Goal: Browse casually

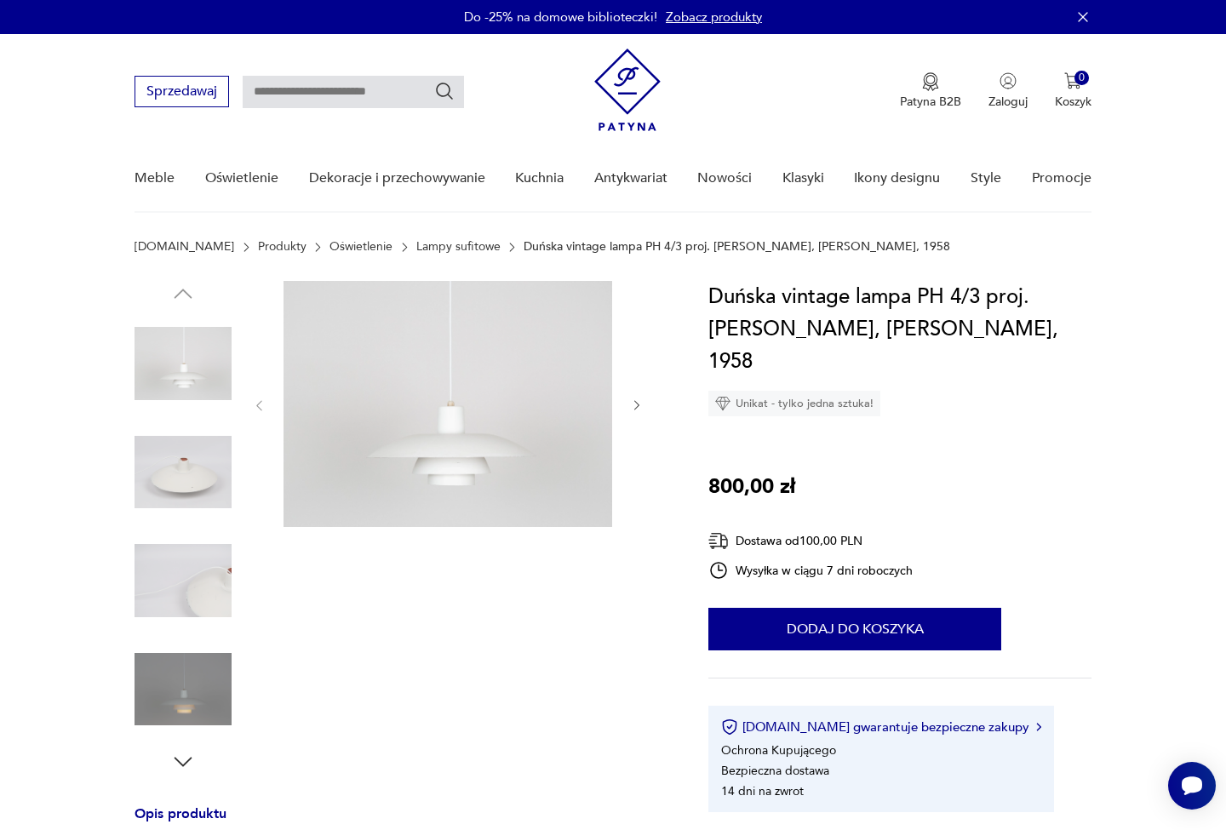
click at [209, 694] on img at bounding box center [182, 689] width 97 height 97
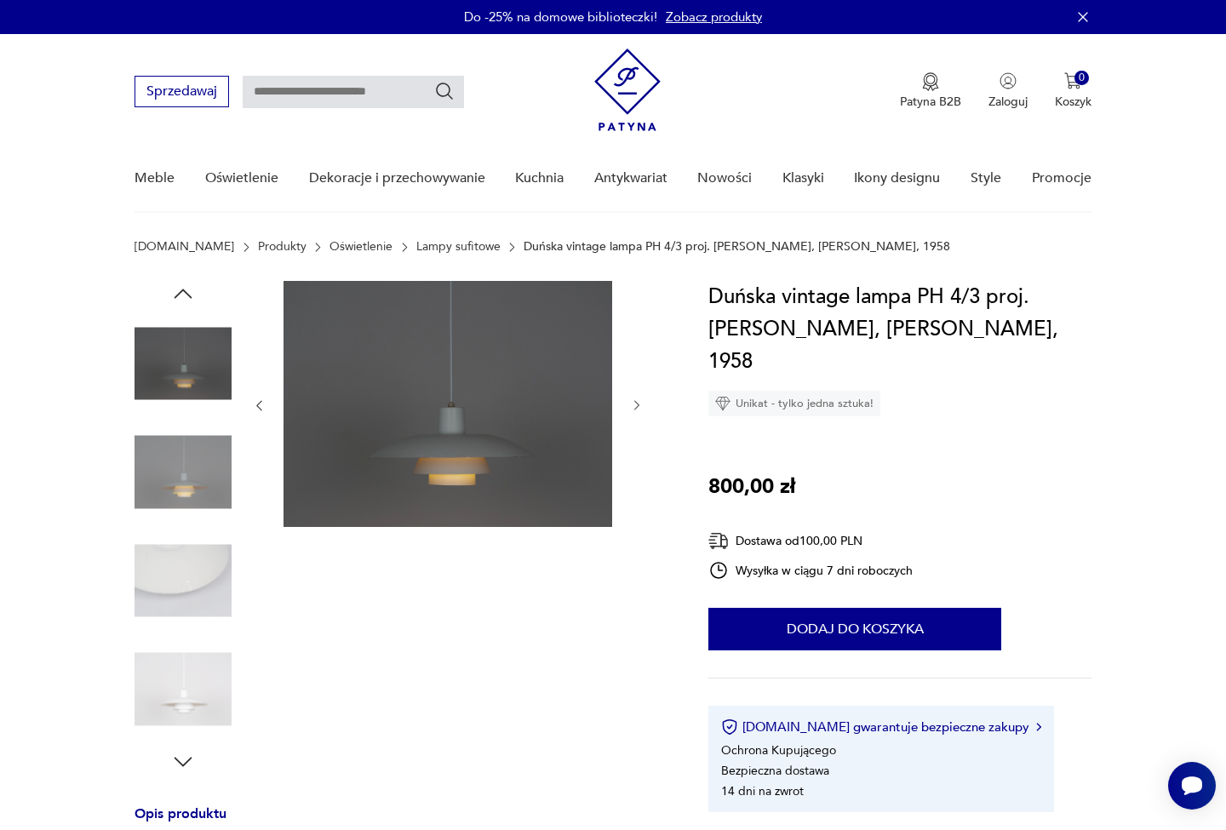
click at [169, 671] on img at bounding box center [182, 689] width 97 height 97
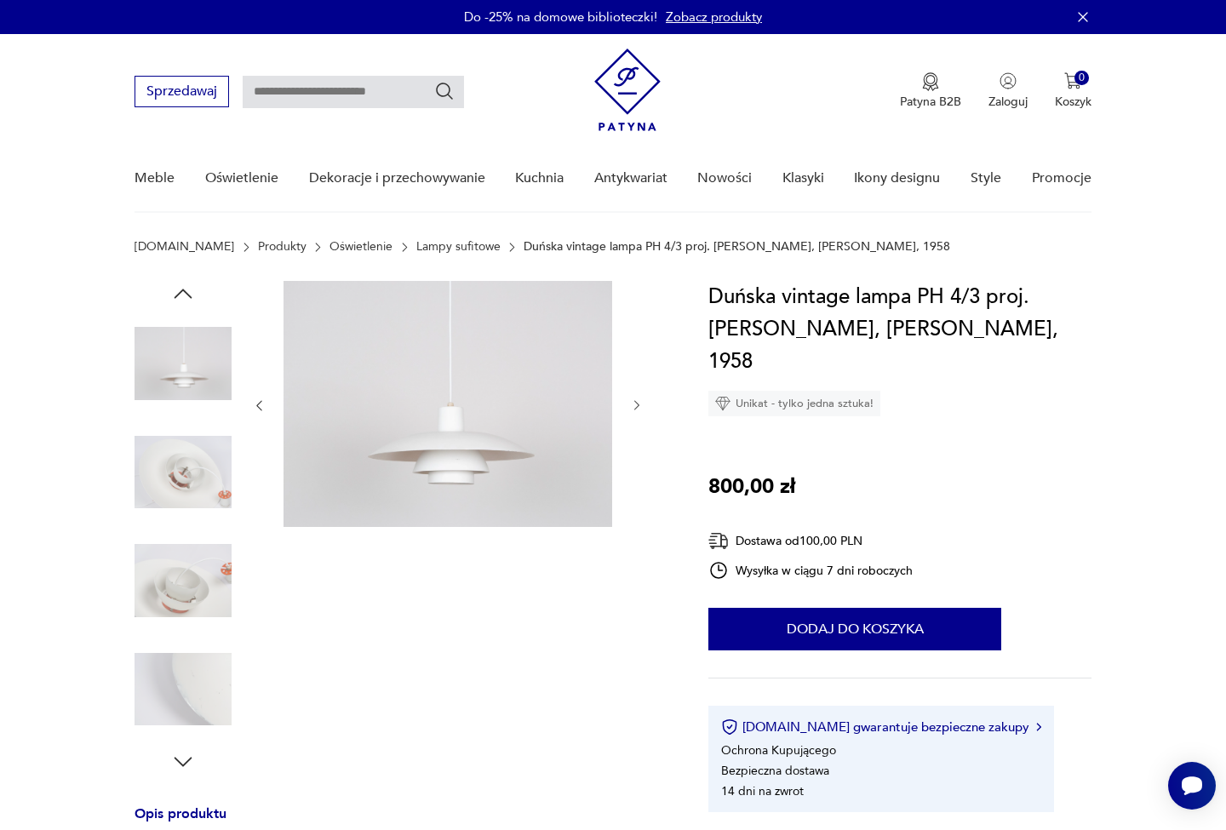
click at [178, 589] on img at bounding box center [182, 580] width 97 height 97
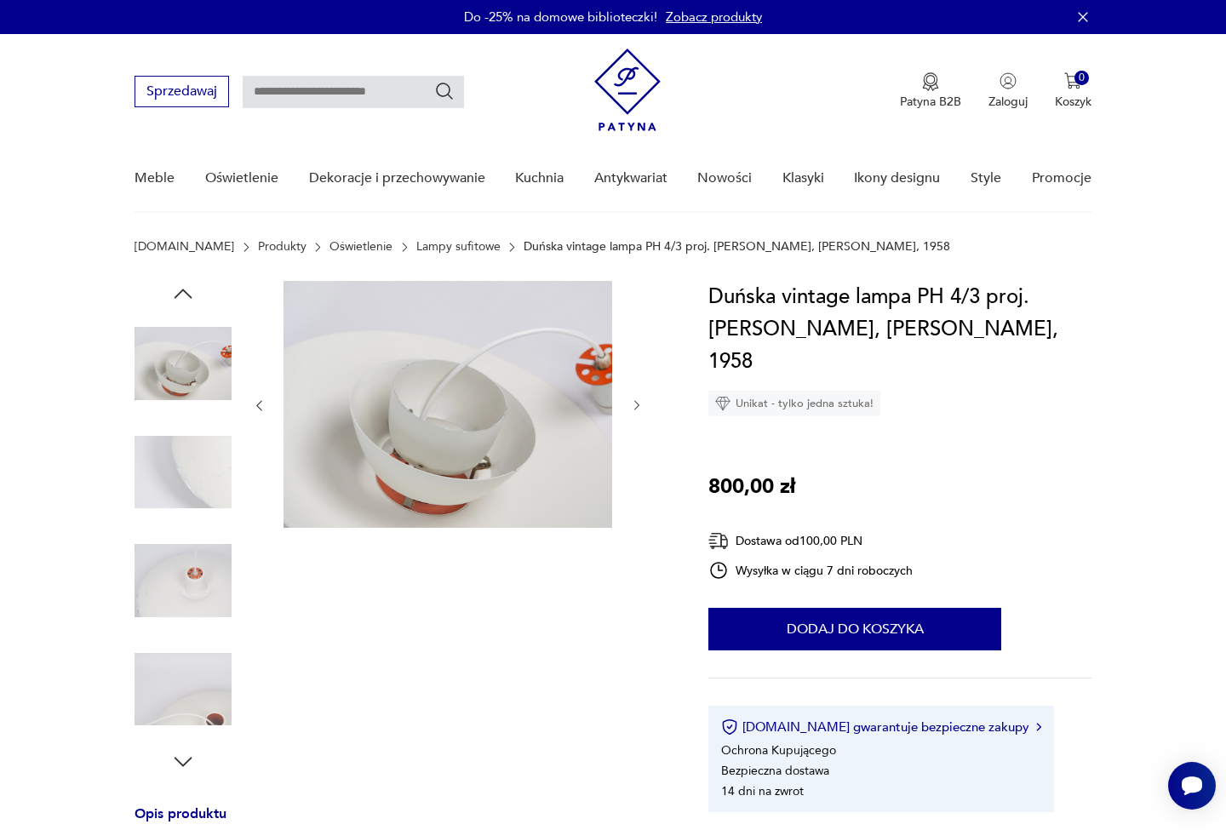
click at [181, 629] on div at bounding box center [182, 580] width 97 height 97
click at [186, 682] on img at bounding box center [182, 689] width 97 height 97
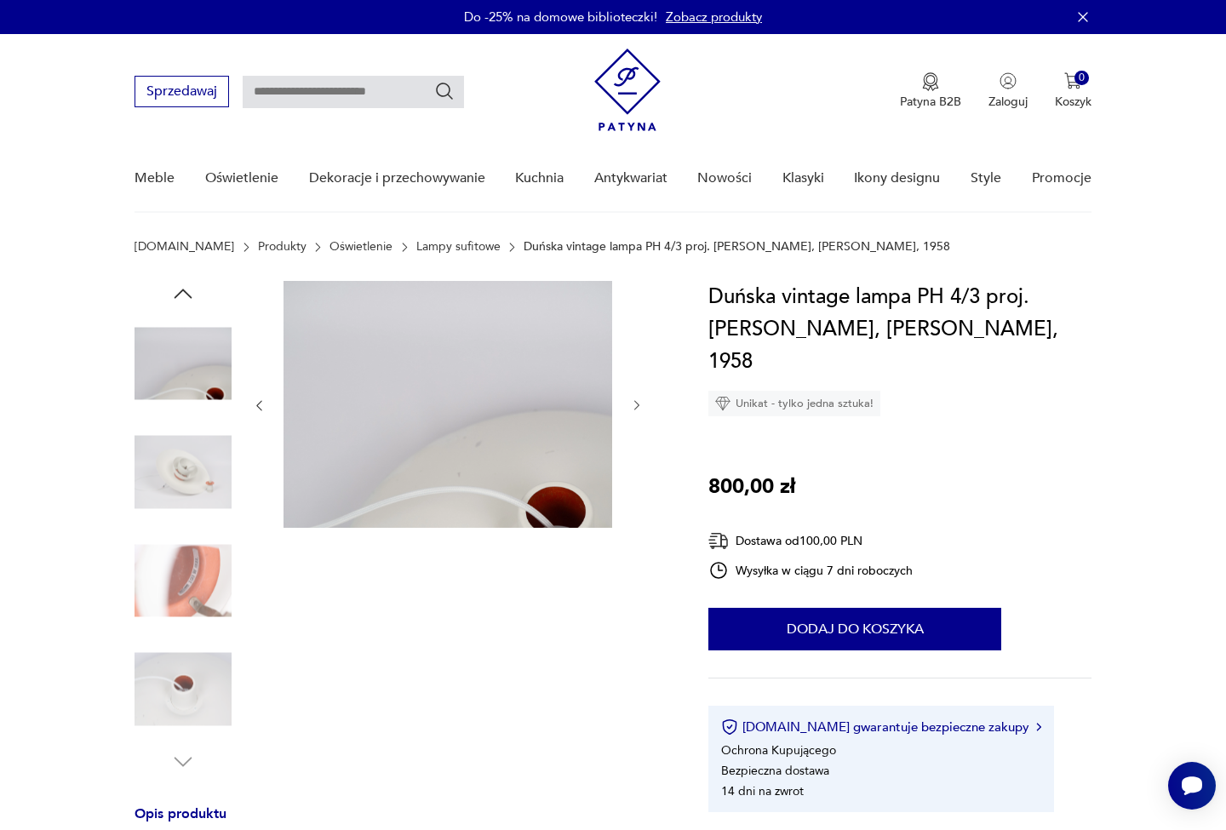
click at [191, 605] on img at bounding box center [182, 580] width 97 height 97
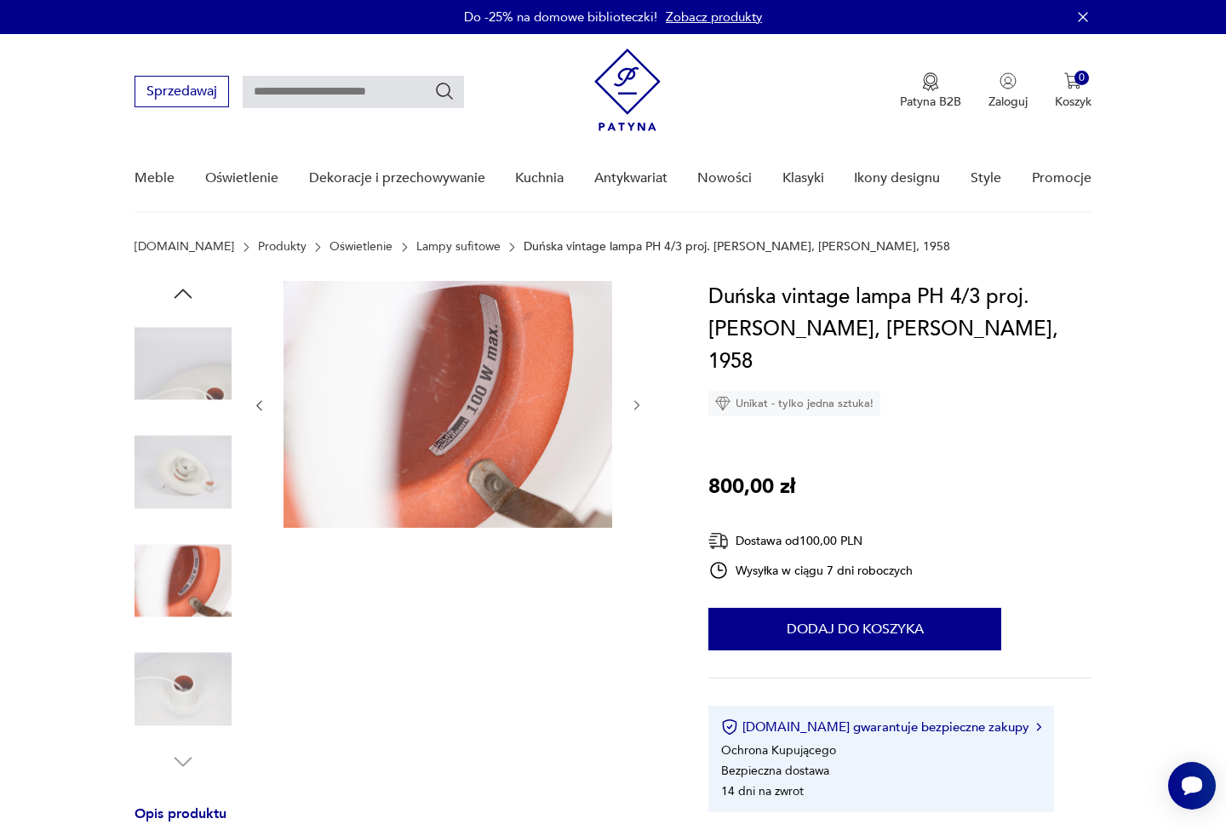
click at [192, 681] on img at bounding box center [182, 689] width 97 height 97
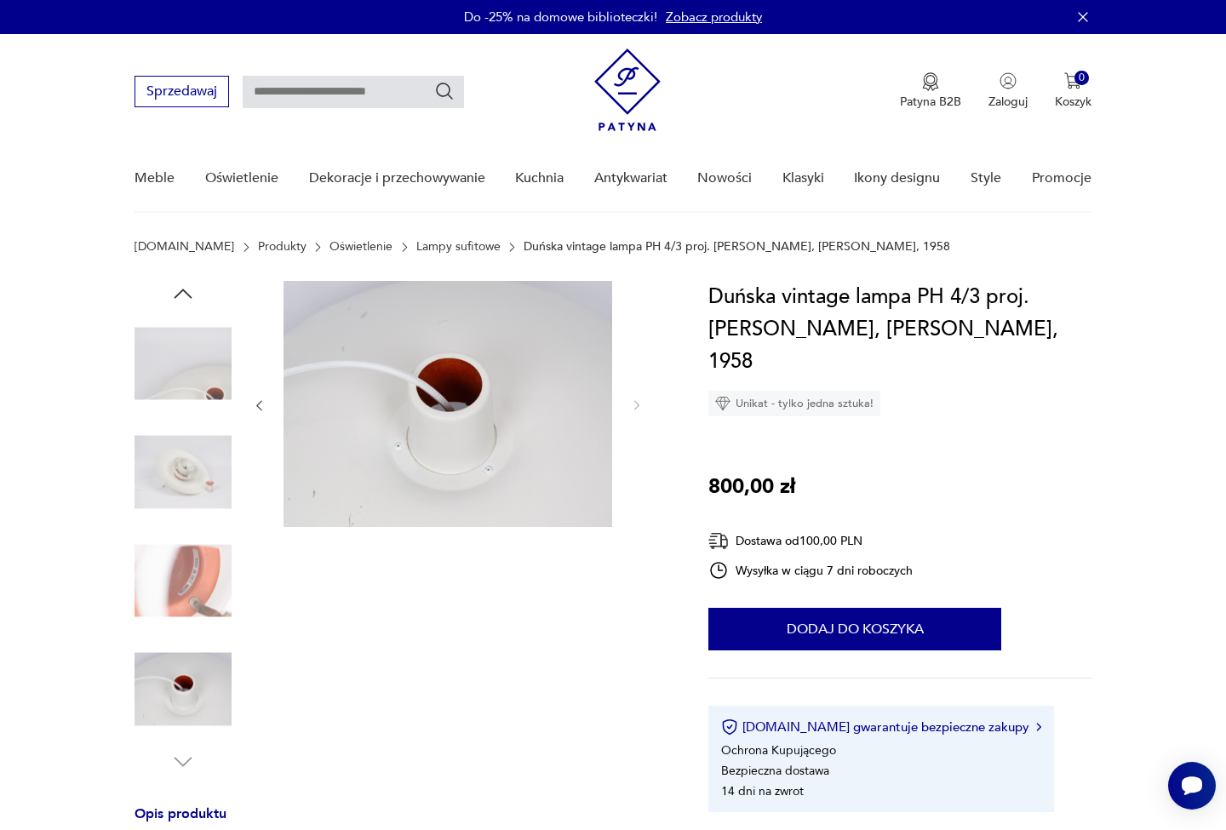
click at [191, 757] on icon "button" at bounding box center [183, 762] width 26 height 26
click at [191, 448] on img at bounding box center [182, 472] width 97 height 97
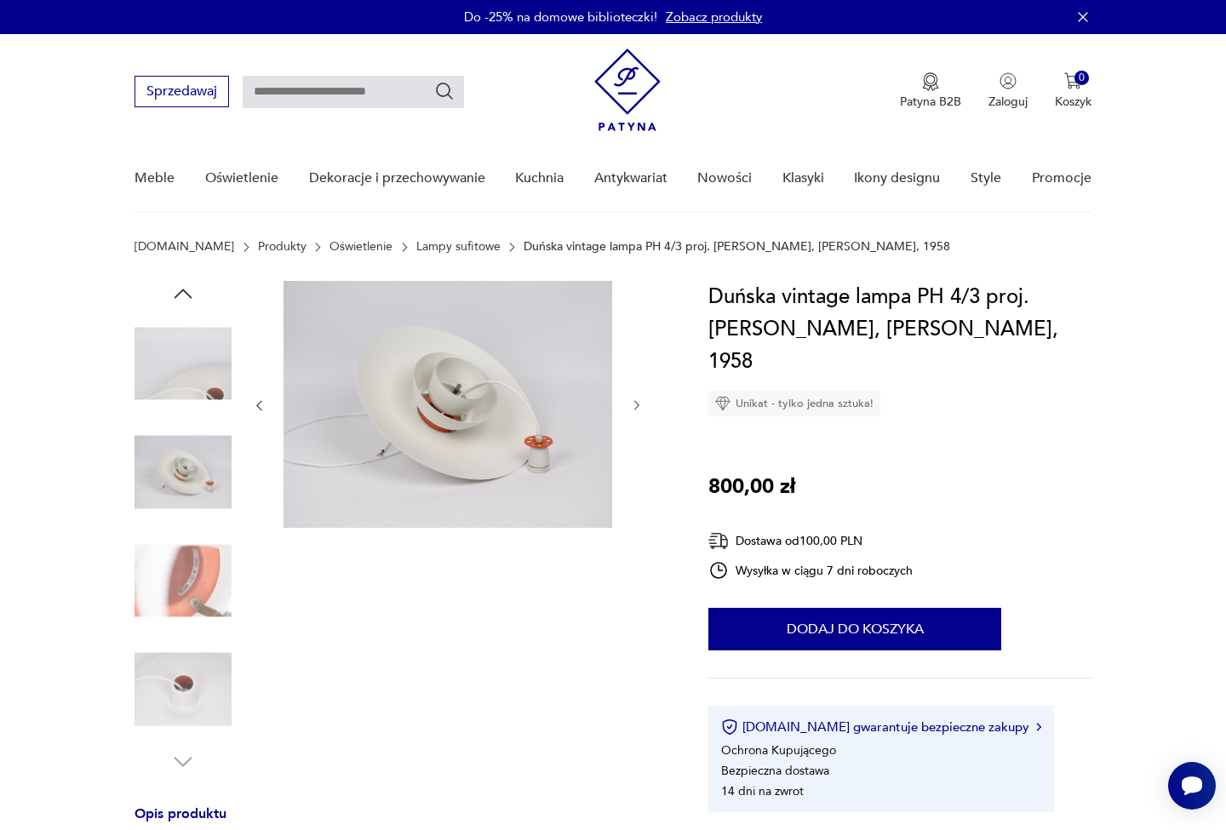
click at [197, 386] on img at bounding box center [182, 363] width 97 height 97
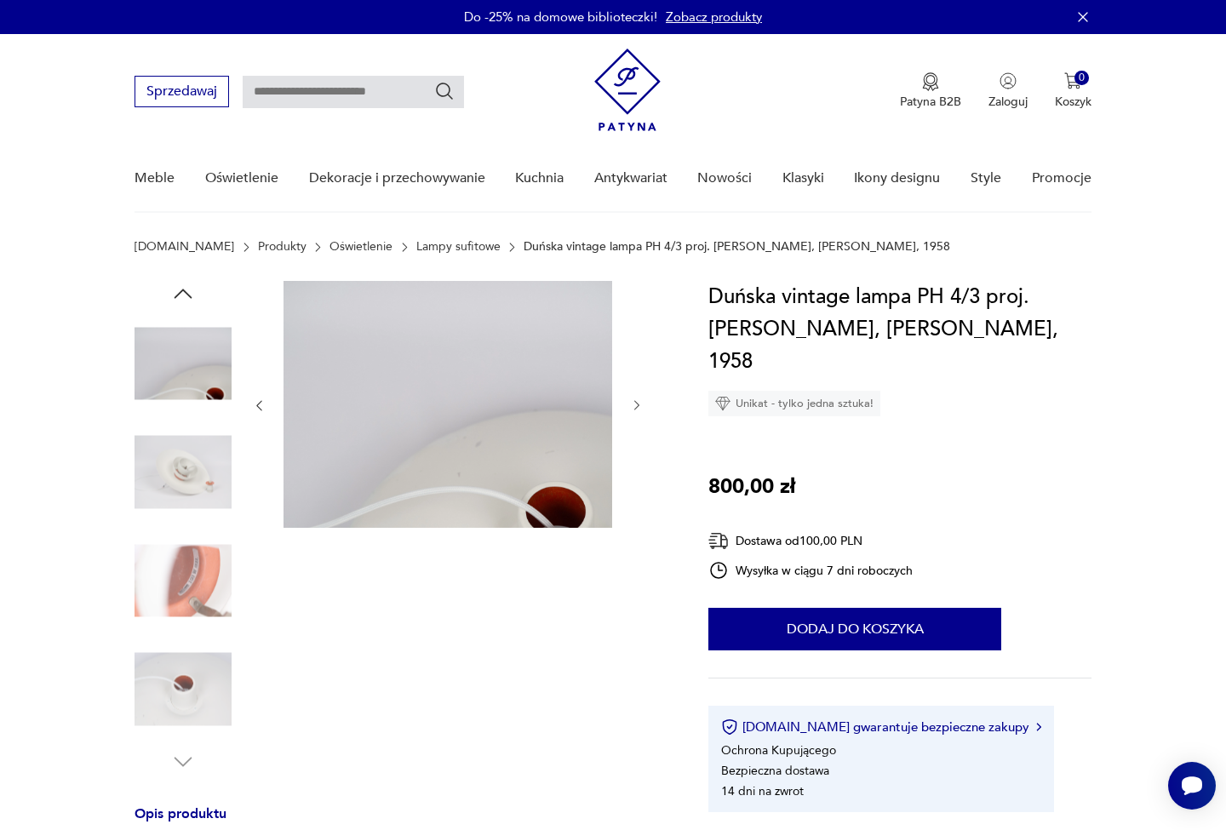
click at [188, 299] on icon "button" at bounding box center [183, 294] width 26 height 26
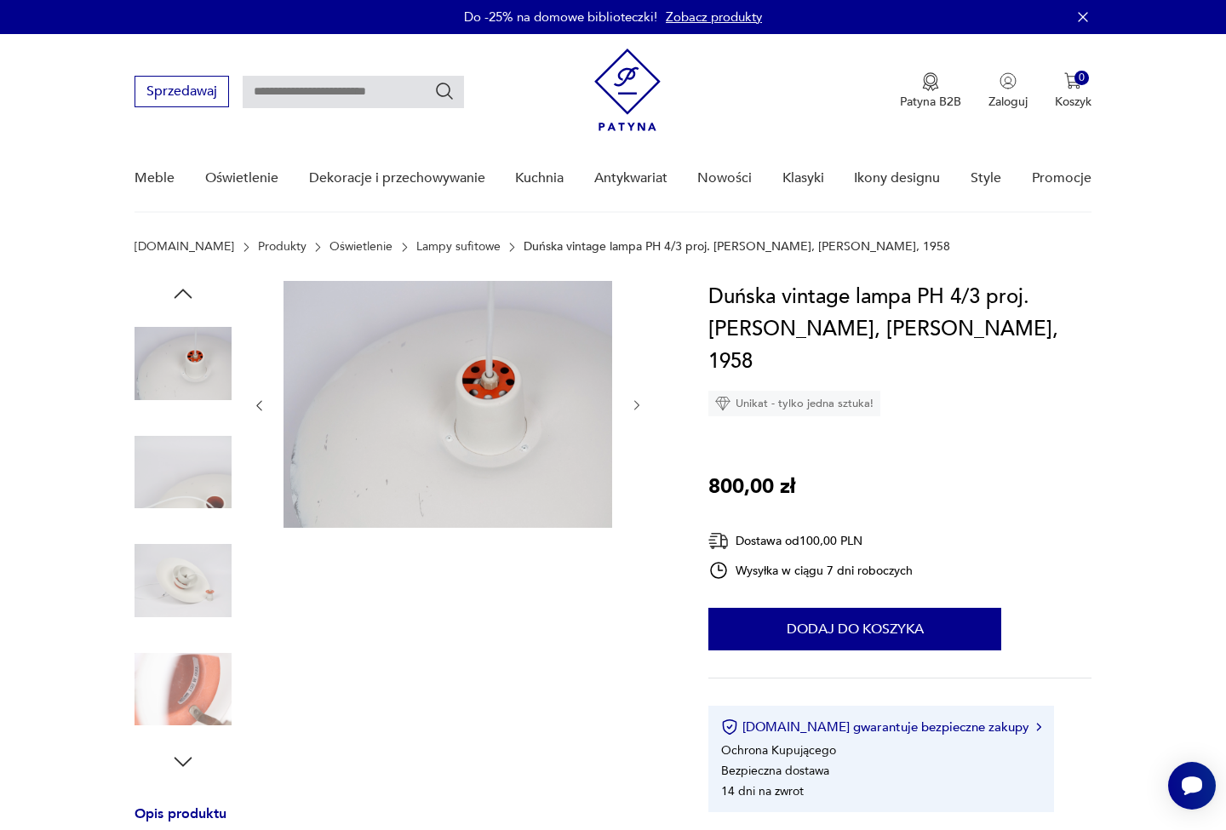
click at [188, 299] on icon "button" at bounding box center [183, 294] width 26 height 26
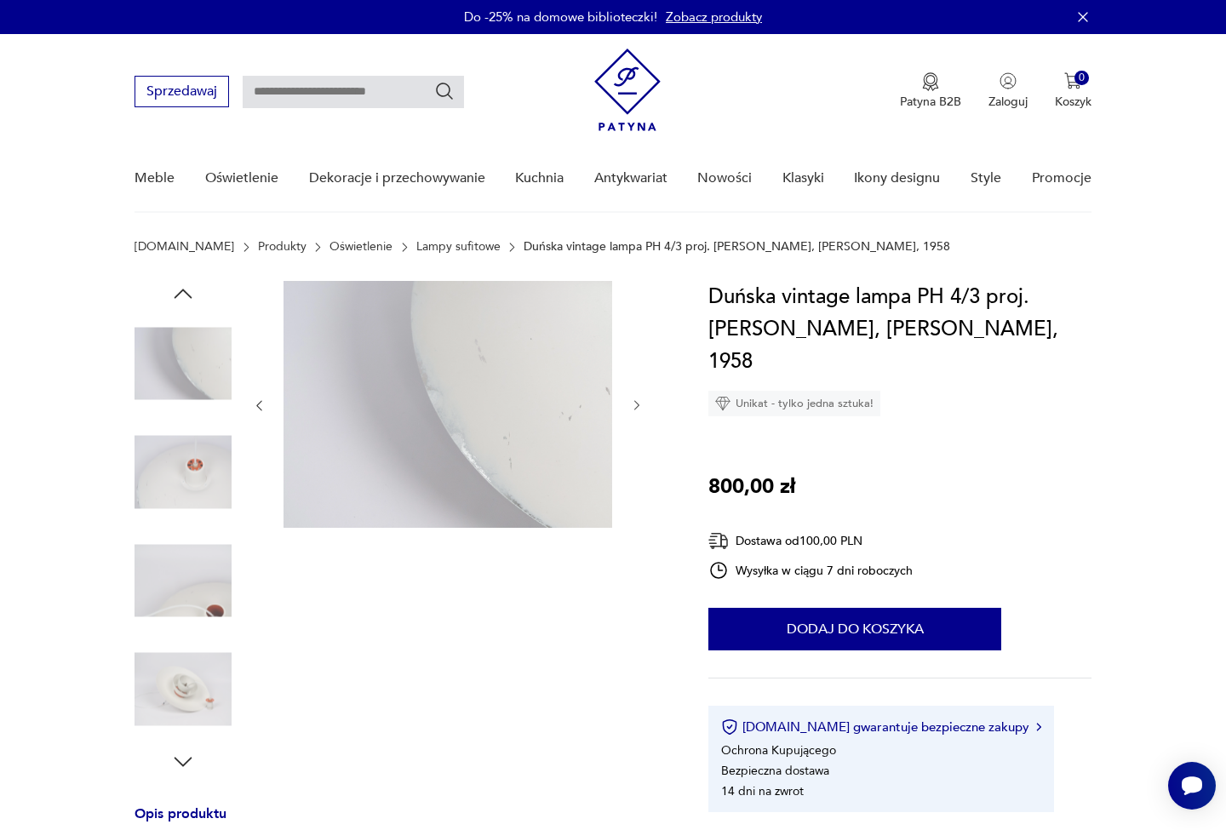
click at [188, 299] on icon "button" at bounding box center [183, 294] width 26 height 26
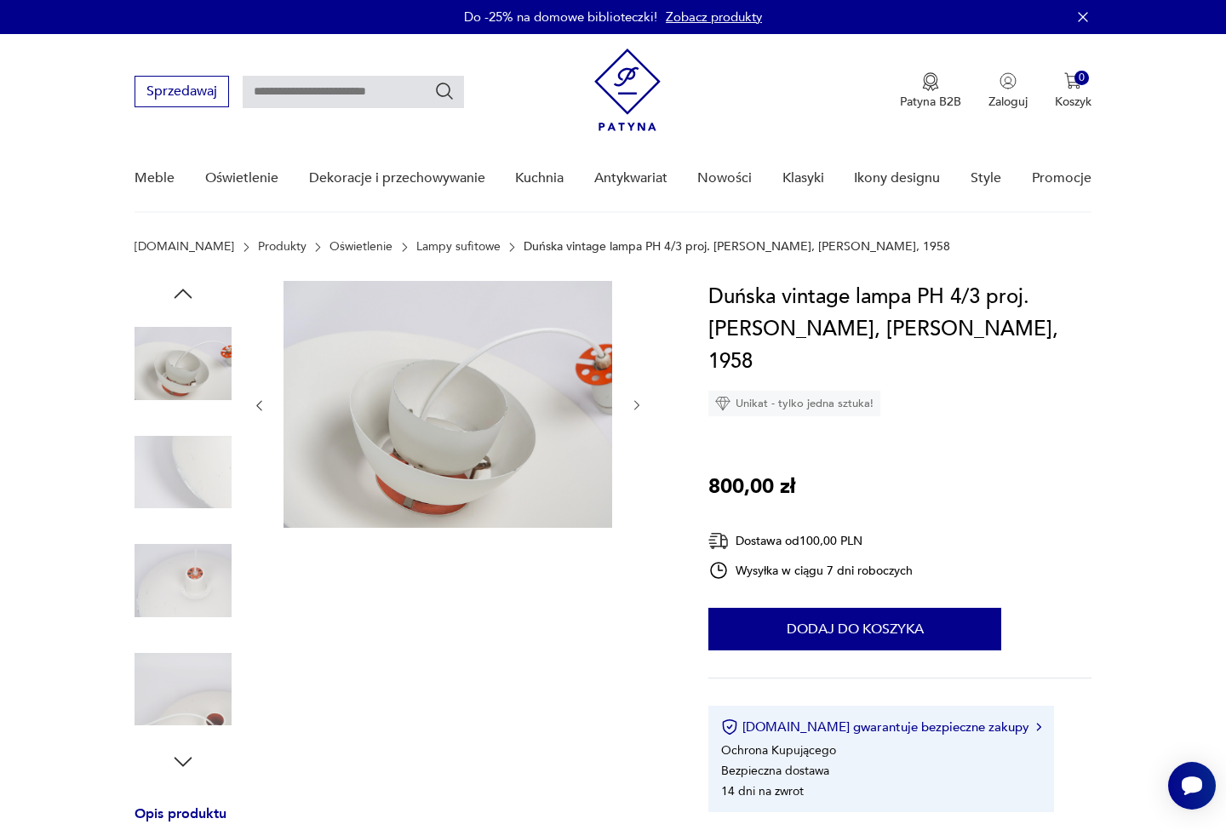
click at [188, 299] on icon "button" at bounding box center [183, 294] width 26 height 26
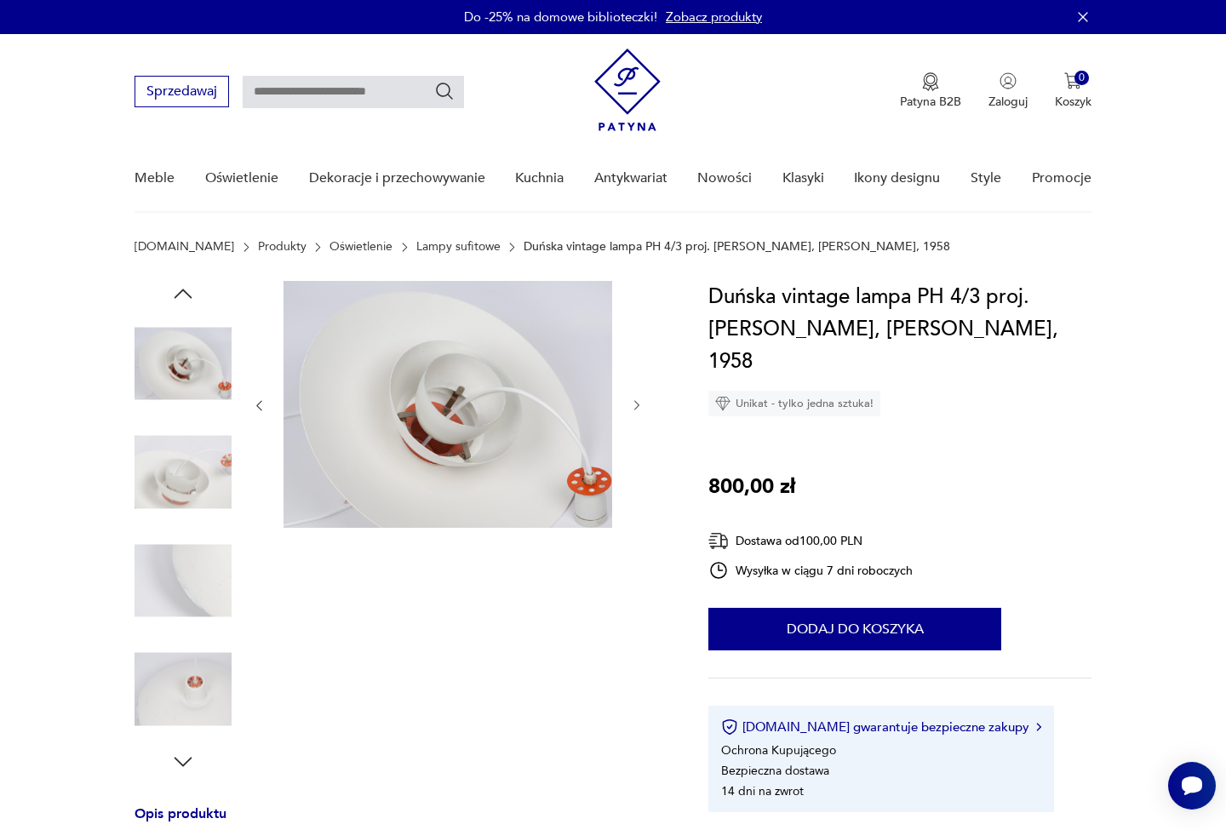
click at [188, 299] on icon "button" at bounding box center [183, 294] width 26 height 26
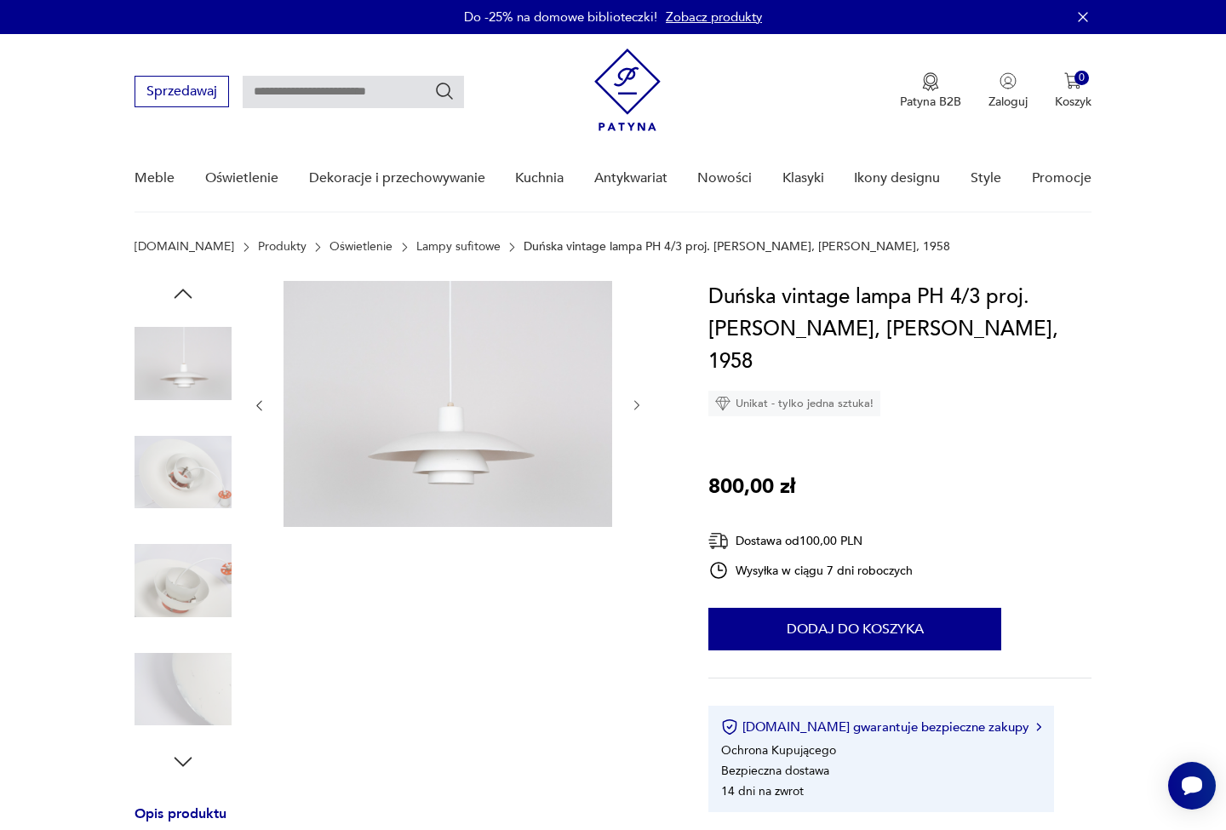
click at [188, 299] on icon "button" at bounding box center [183, 294] width 26 height 26
